Goal: Transaction & Acquisition: Obtain resource

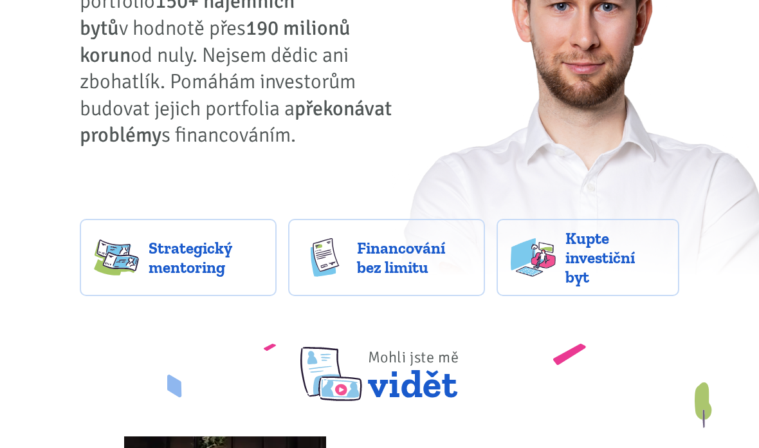
scroll to position [184, 0]
click at [642, 265] on span "Kupte investiční byt" at bounding box center [615, 258] width 100 height 58
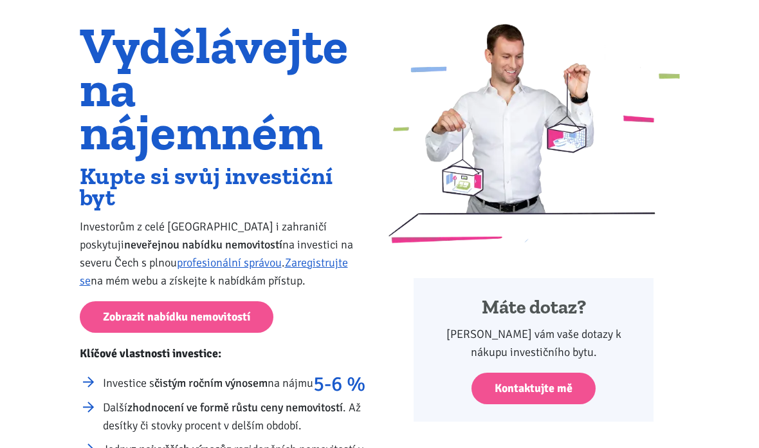
scroll to position [108, 0]
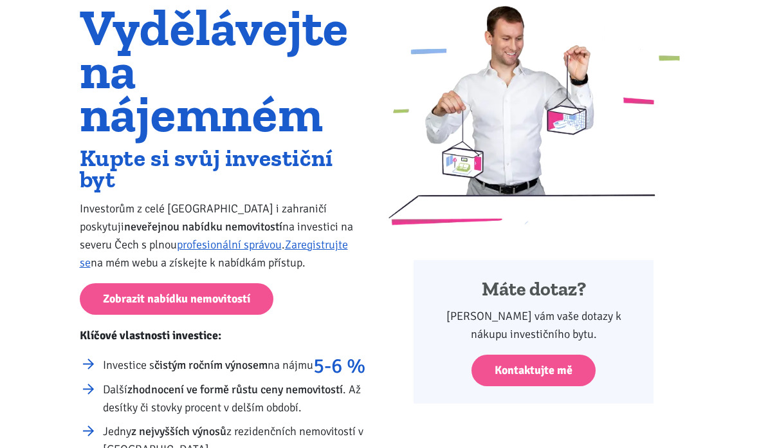
click at [154, 295] on link "Zobrazit nabídku nemovitostí" at bounding box center [177, 299] width 194 height 32
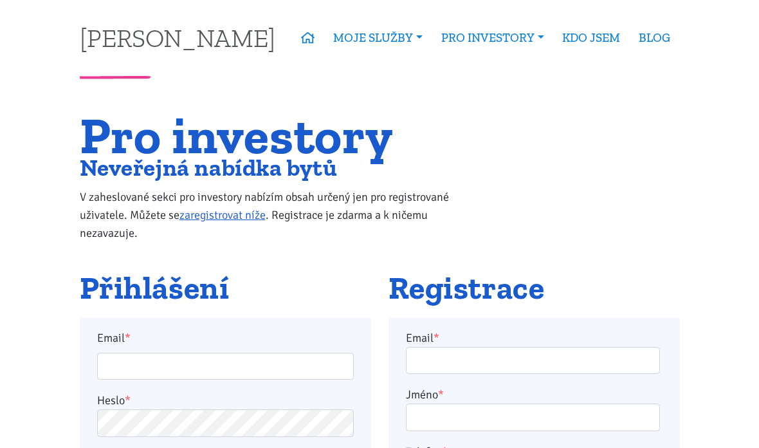
click at [198, 359] on input "Email *" at bounding box center [225, 366] width 257 height 28
type input "[EMAIL_ADDRESS][DOMAIN_NAME]"
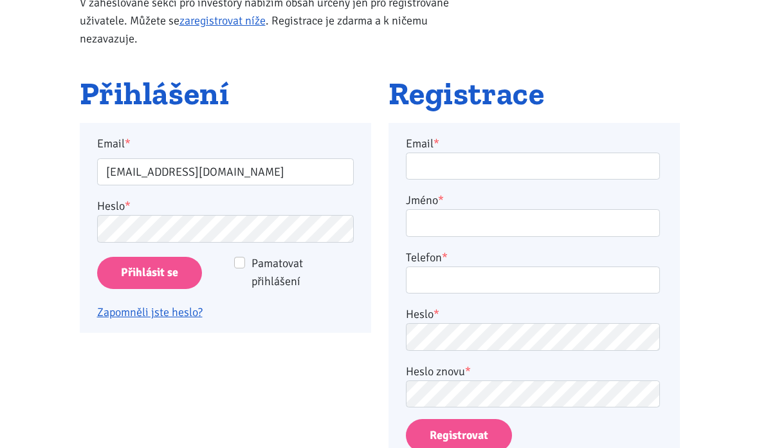
scroll to position [194, 0]
click at [137, 276] on input "Přihlásit se" at bounding box center [149, 273] width 105 height 33
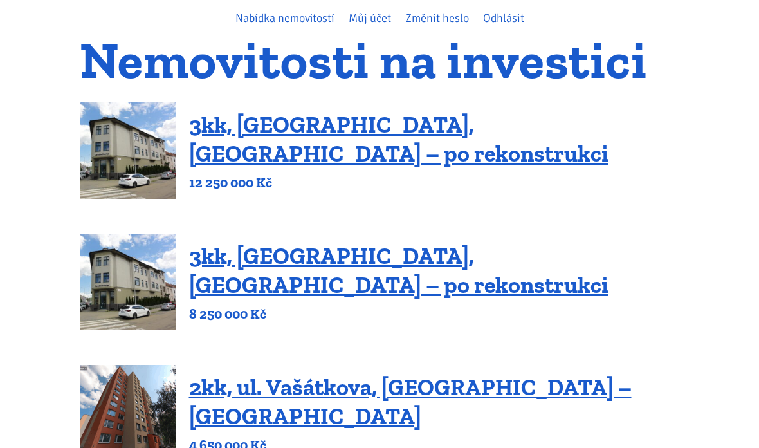
scroll to position [126, 0]
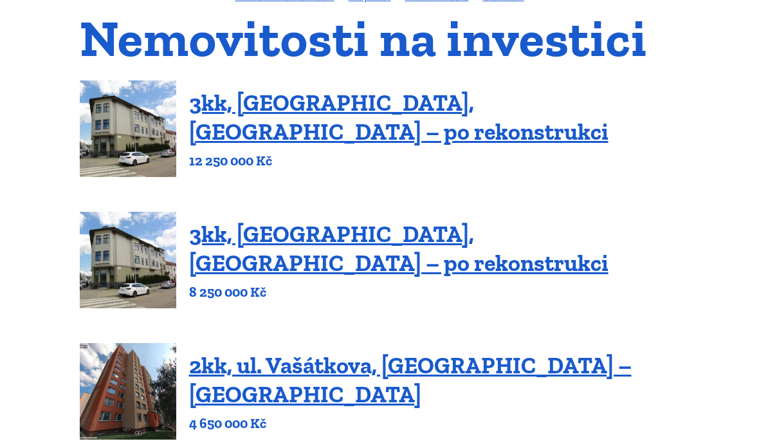
click at [226, 243] on link "3kk, Olomoucká, Brno – po rekonstrukci" at bounding box center [398, 249] width 419 height 57
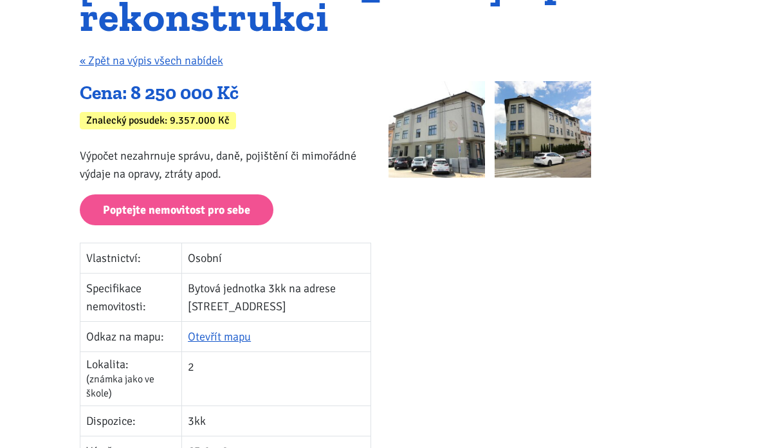
scroll to position [213, 0]
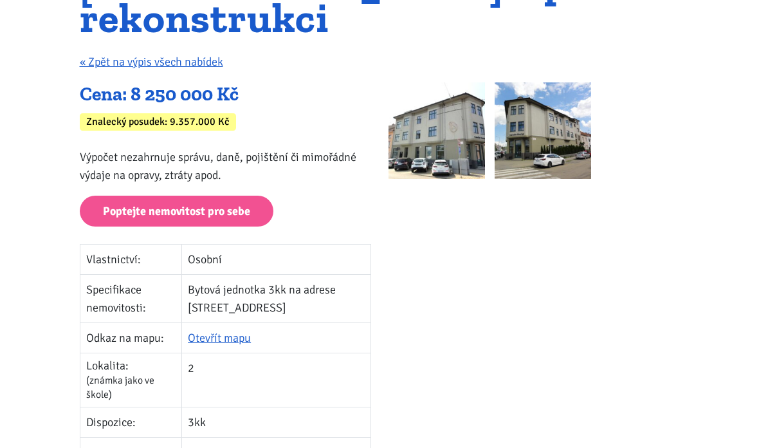
click at [417, 99] on img at bounding box center [436, 130] width 96 height 96
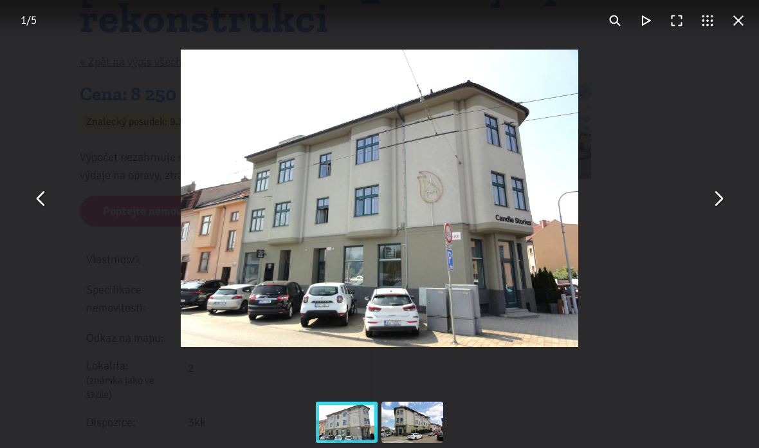
click at [41, 187] on button "You can close this modal content with the ESC key" at bounding box center [41, 198] width 31 height 31
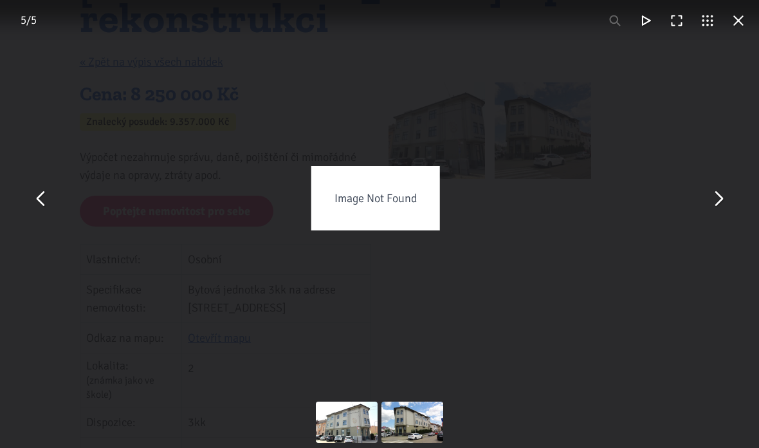
click at [50, 187] on button "You can close this modal content with the ESC key" at bounding box center [41, 198] width 31 height 31
click at [46, 185] on button "You can close this modal content with the ESC key" at bounding box center [41, 198] width 31 height 31
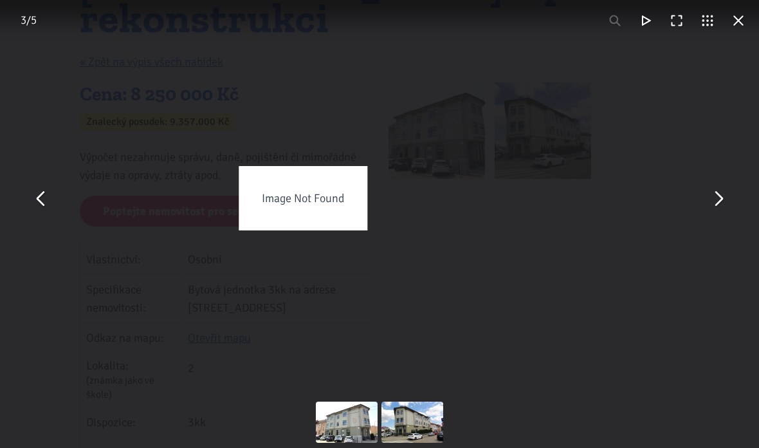
click at [68, 76] on div "Image Not Found" at bounding box center [302, 198] width 759 height 396
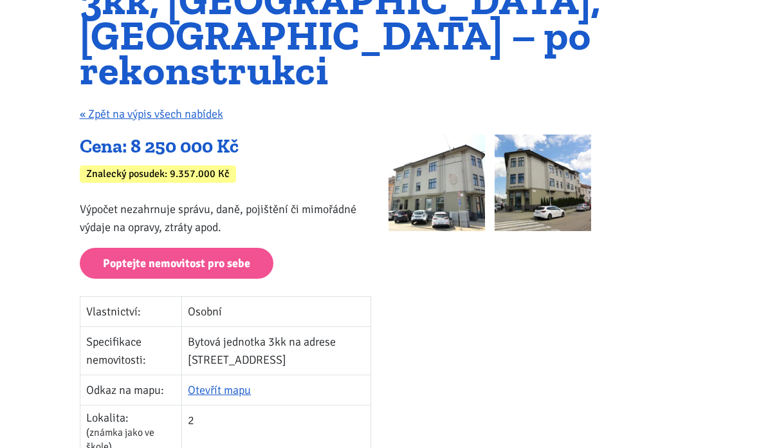
scroll to position [0, 0]
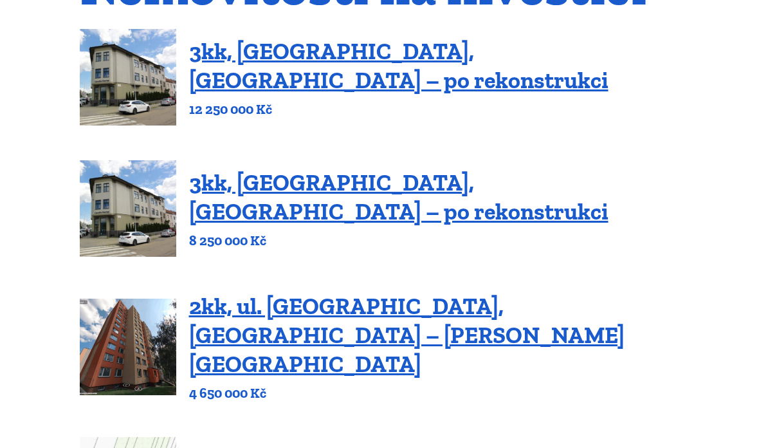
scroll to position [178, 0]
click at [221, 208] on link "3kk, [GEOGRAPHIC_DATA], [GEOGRAPHIC_DATA] – po rekonstrukci" at bounding box center [398, 196] width 419 height 57
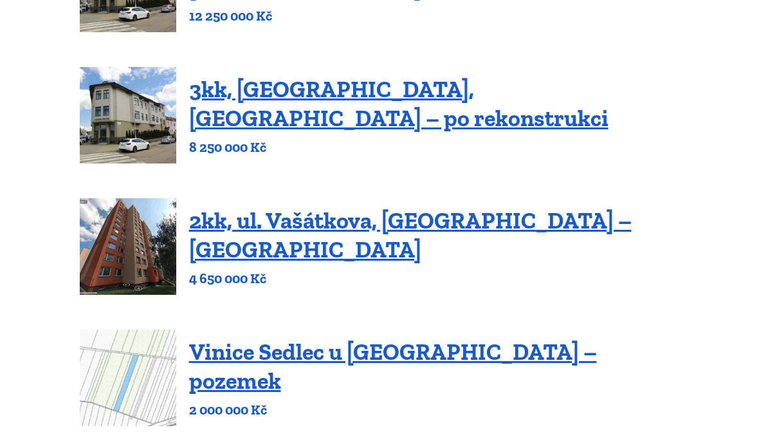
scroll to position [309, 0]
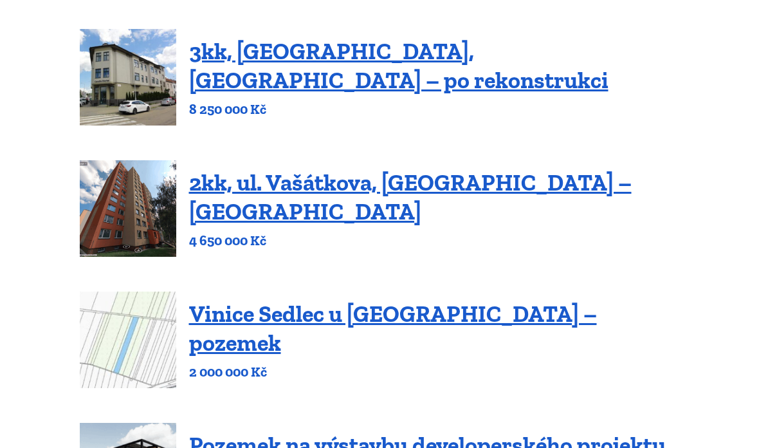
click at [221, 201] on link "2kk, ul. Vašátkova, [GEOGRAPHIC_DATA] – [GEOGRAPHIC_DATA]" at bounding box center [410, 197] width 442 height 57
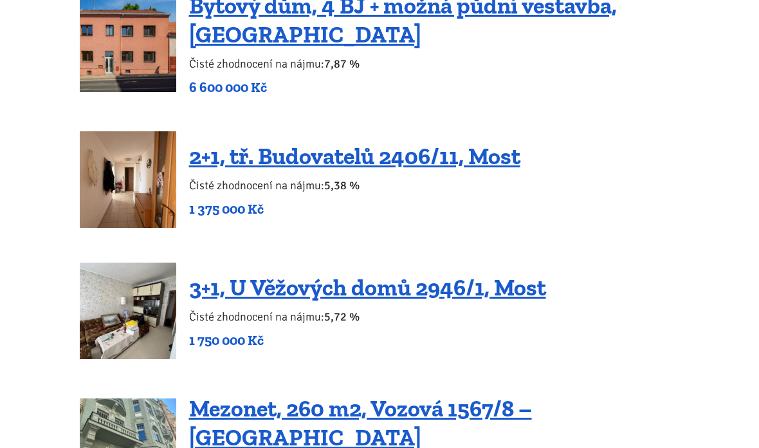
scroll to position [1681, 0]
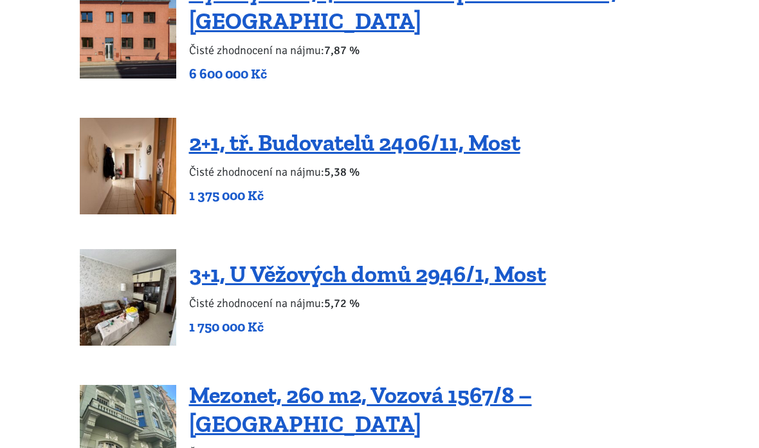
click at [228, 260] on link "3+1, U Věžových domů 2946/1, Most" at bounding box center [367, 274] width 357 height 28
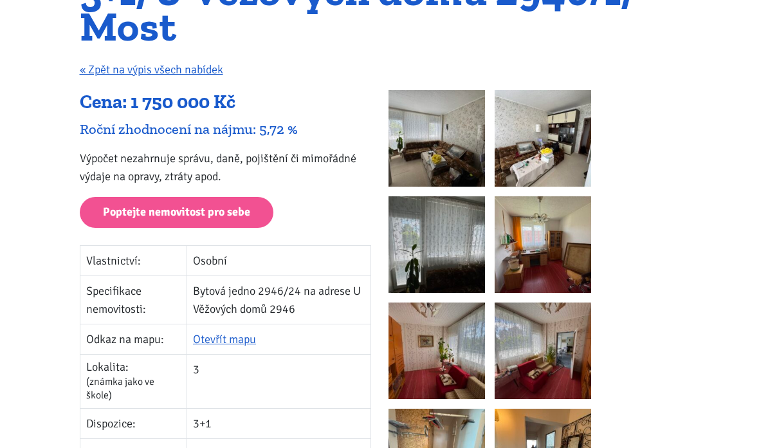
scroll to position [176, 0]
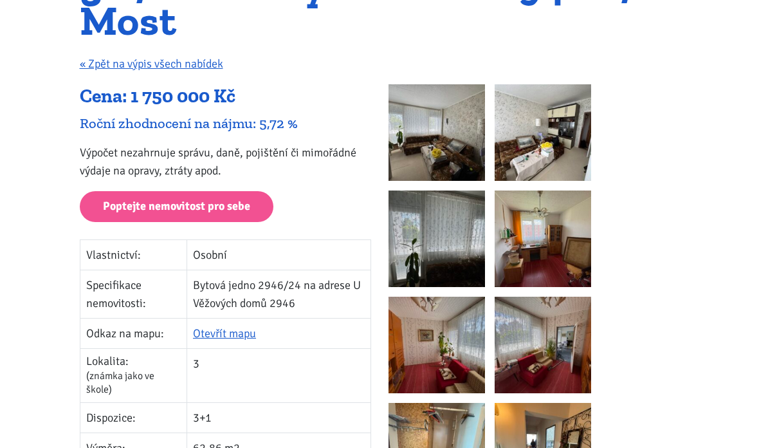
click at [159, 122] on div "Roční zhodnocení na nájmu: 5,72 %" at bounding box center [225, 122] width 291 height 17
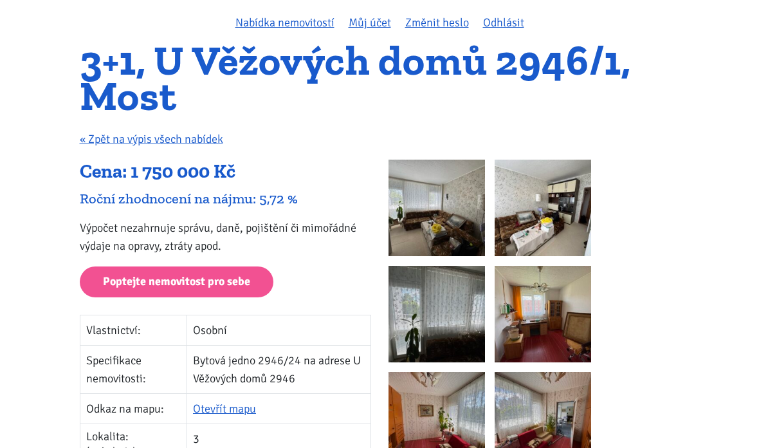
scroll to position [0, 0]
